Goal: Task Accomplishment & Management: Use online tool/utility

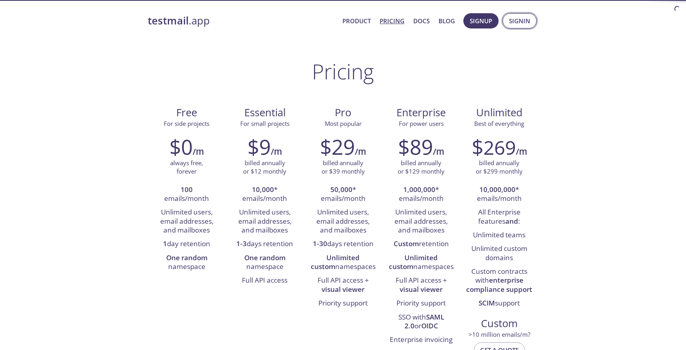
click at [518, 22] on span "Signin" at bounding box center [519, 21] width 21 height 10
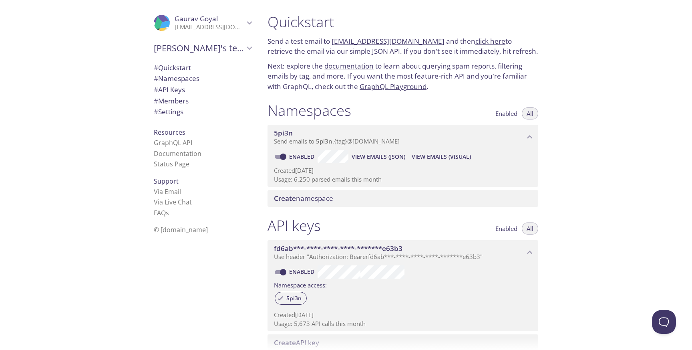
click at [387, 157] on span "View Emails (JSON)" at bounding box center [379, 157] width 54 height 10
click at [438, 153] on span "View Emails (Visual)" at bounding box center [441, 157] width 59 height 10
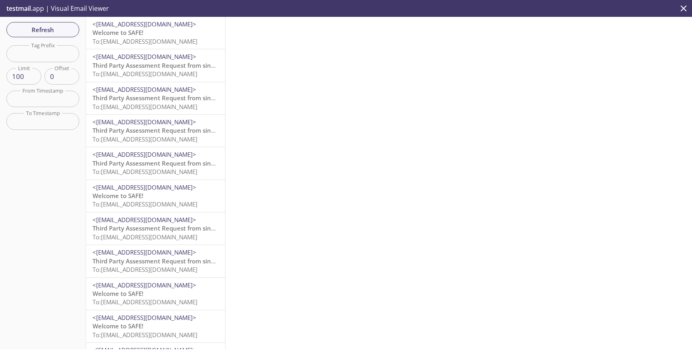
click at [156, 39] on span "To: [EMAIL_ADDRESS][DOMAIN_NAME]" at bounding box center [145, 41] width 105 height 8
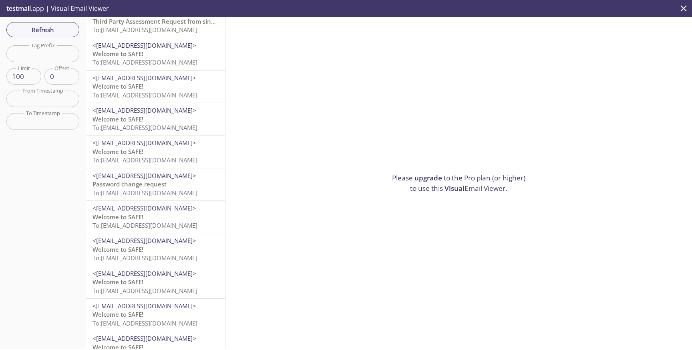
scroll to position [253, 0]
